Goal: Obtain resource: Obtain resource

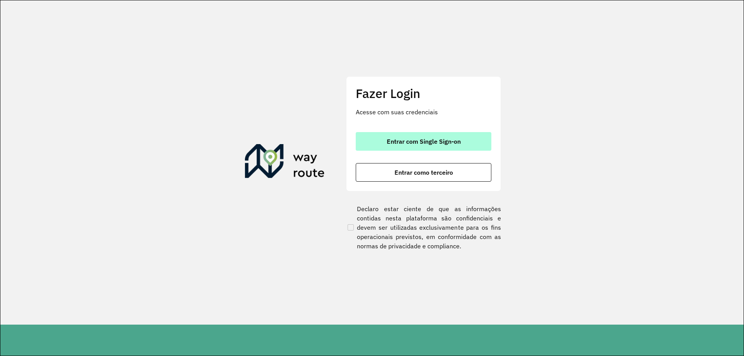
click at [462, 133] on button "Entrar com Single Sign-on" at bounding box center [424, 141] width 136 height 19
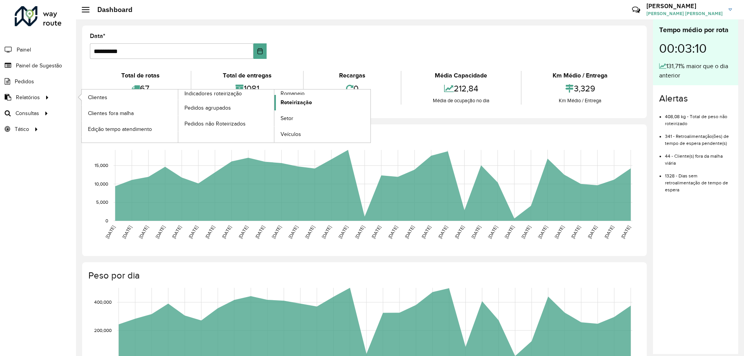
click at [291, 102] on span "Roteirização" at bounding box center [296, 102] width 31 height 8
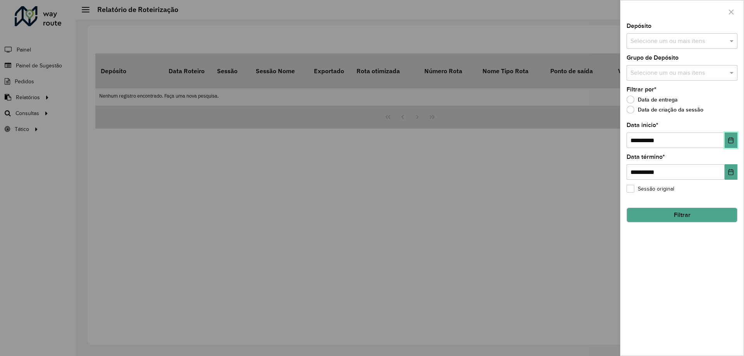
click at [737, 137] on button "Choose Date" at bounding box center [731, 140] width 13 height 15
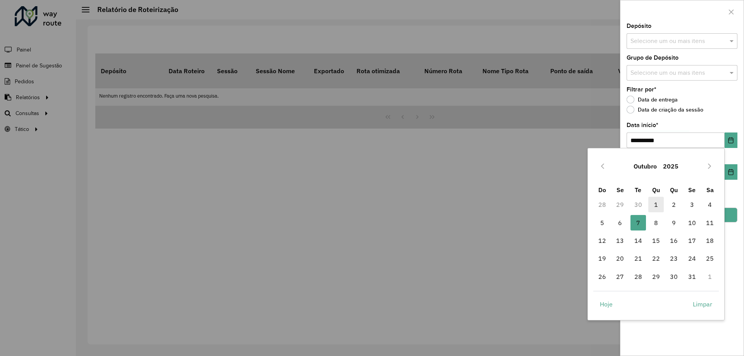
click at [658, 205] on span "1" at bounding box center [655, 204] width 15 height 15
type input "**********"
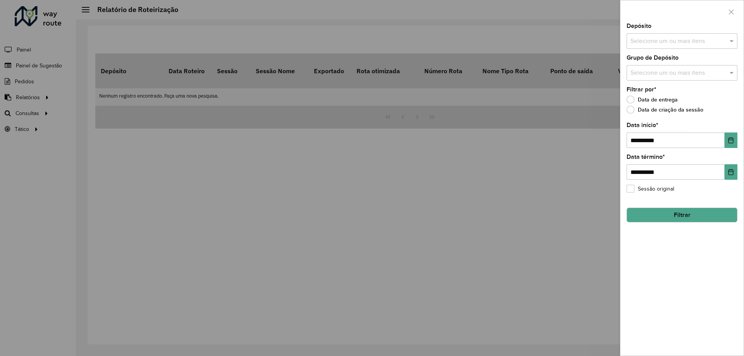
click at [668, 37] on input "text" at bounding box center [678, 41] width 99 height 9
click at [651, 74] on div "CDD Contagem" at bounding box center [682, 79] width 110 height 13
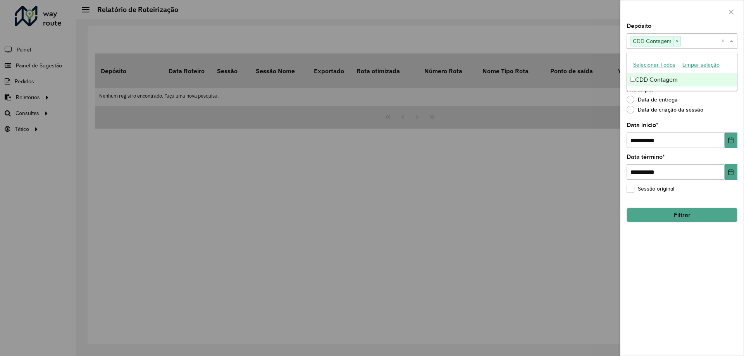
click at [585, 60] on div at bounding box center [372, 178] width 744 height 356
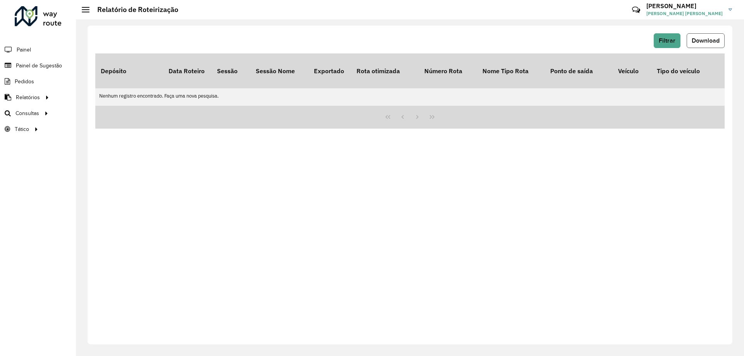
click at [690, 40] on button "Download" at bounding box center [706, 40] width 38 height 15
click at [660, 42] on span "Filtrar" at bounding box center [667, 40] width 17 height 7
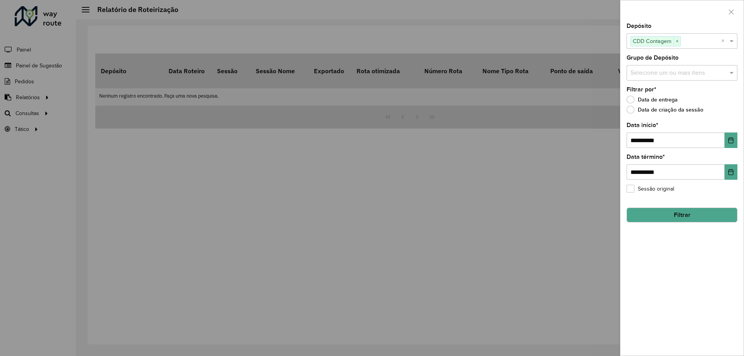
click at [681, 217] on button "Filtrar" at bounding box center [682, 215] width 111 height 15
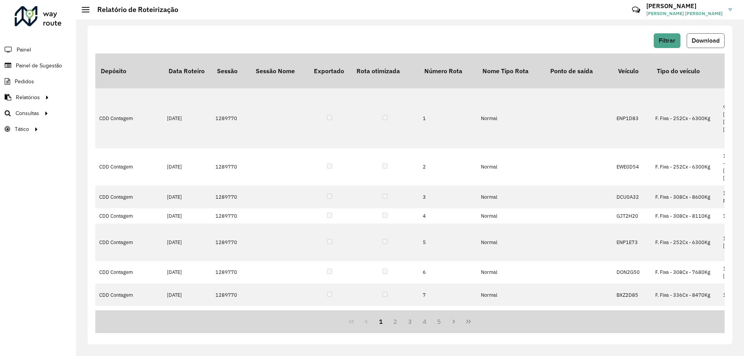
click at [711, 41] on span "Download" at bounding box center [706, 40] width 28 height 7
